Goal: Information Seeking & Learning: Learn about a topic

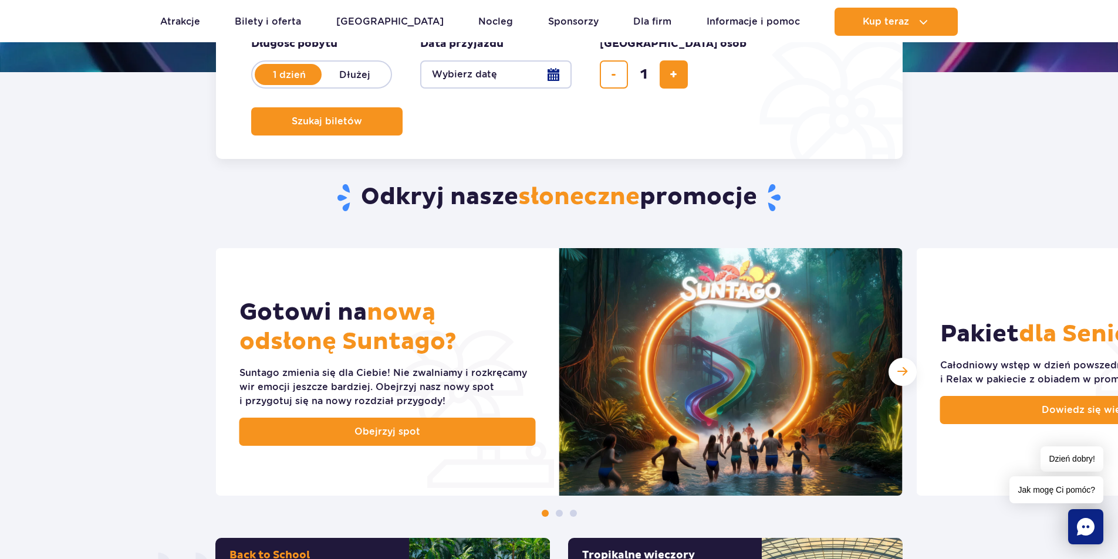
scroll to position [469, 0]
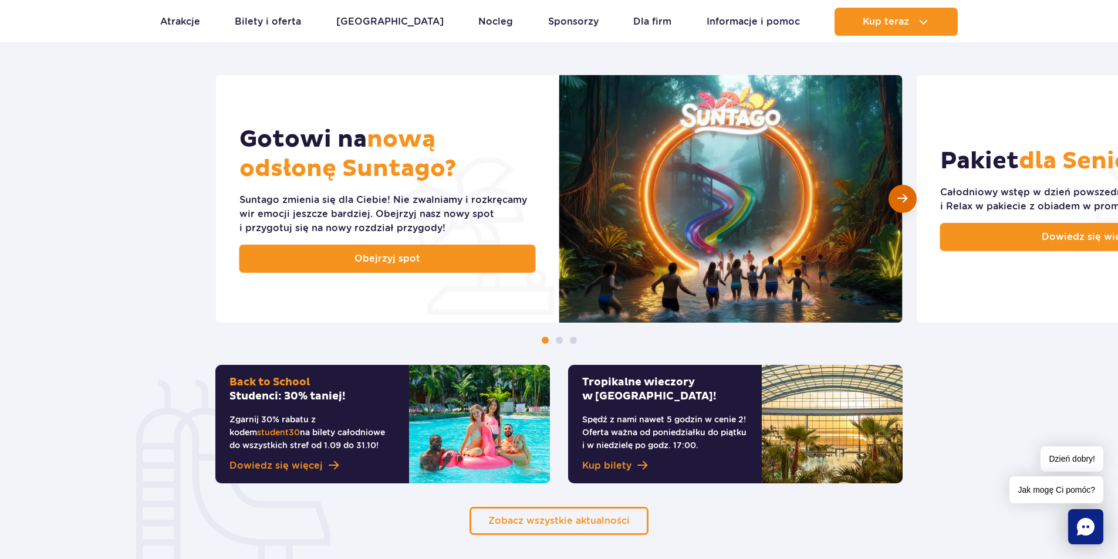
click at [910, 200] on div "Następny slajd" at bounding box center [902, 199] width 28 height 28
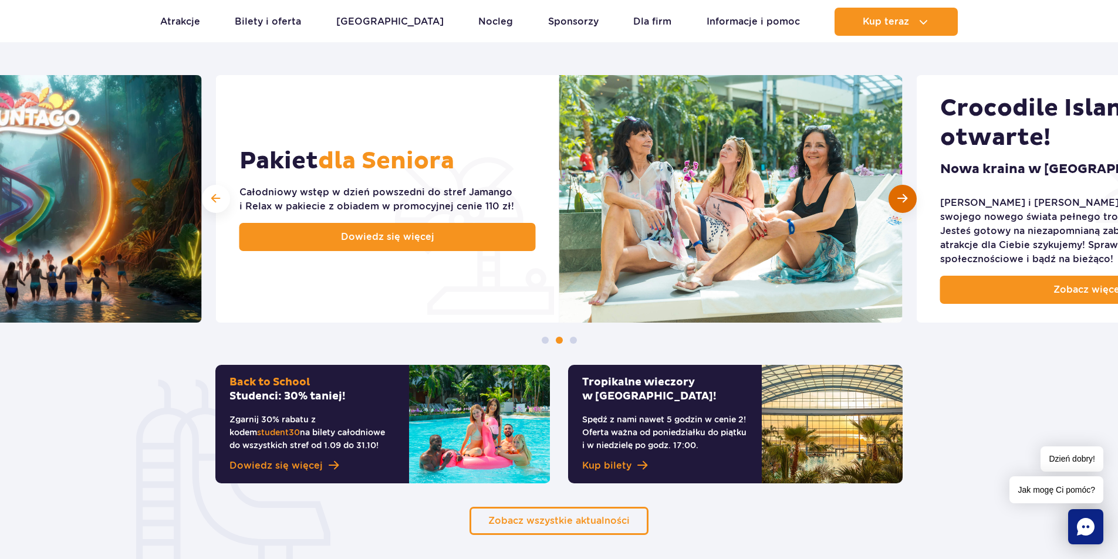
click at [909, 200] on div "Następny slajd" at bounding box center [902, 199] width 28 height 28
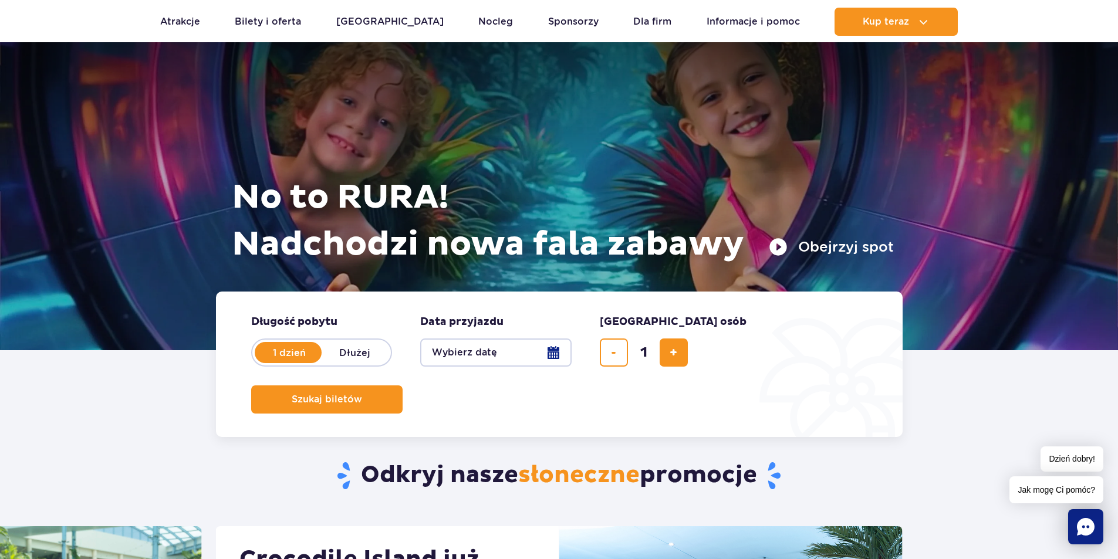
scroll to position [0, 0]
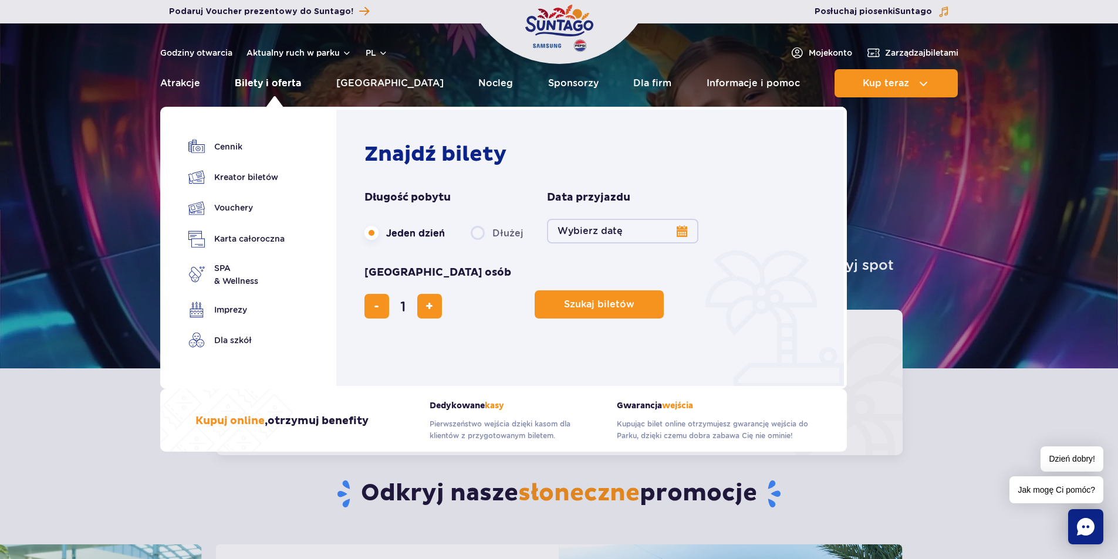
click at [262, 77] on link "Bilety i oferta" at bounding box center [268, 83] width 66 height 28
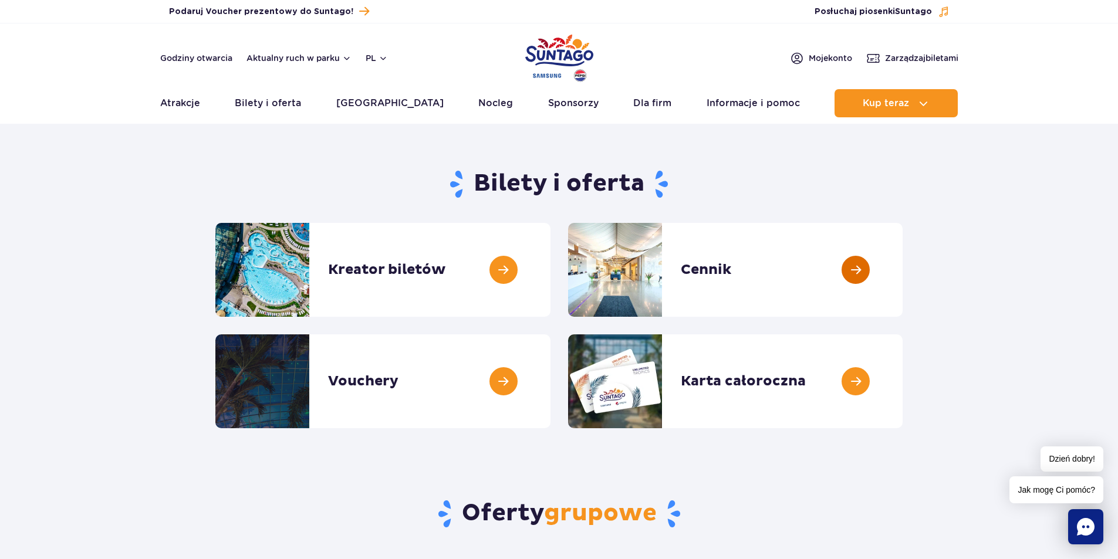
click at [903, 269] on link at bounding box center [903, 270] width 0 height 94
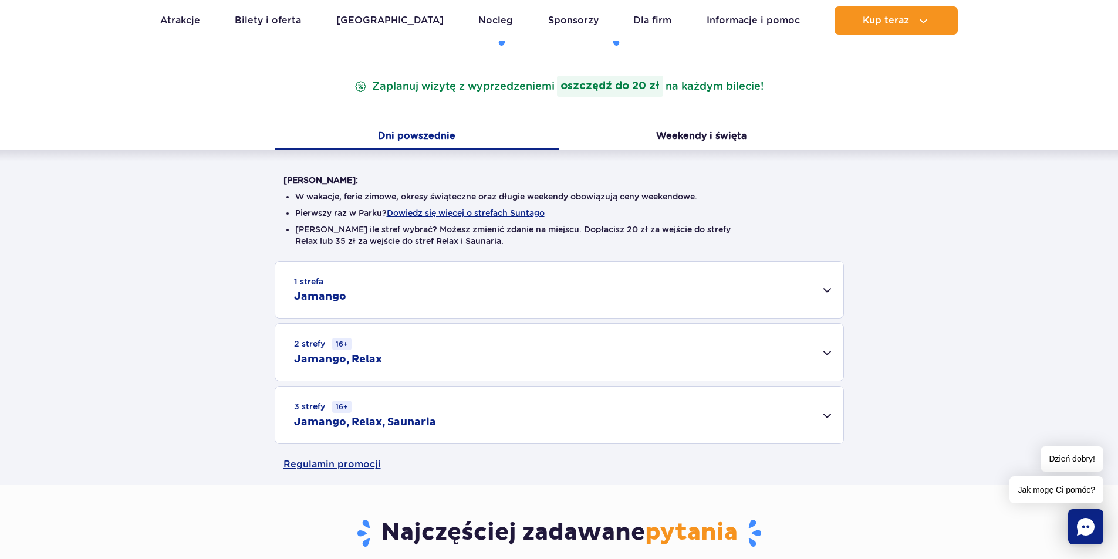
scroll to position [235, 0]
